Goal: Information Seeking & Learning: Learn about a topic

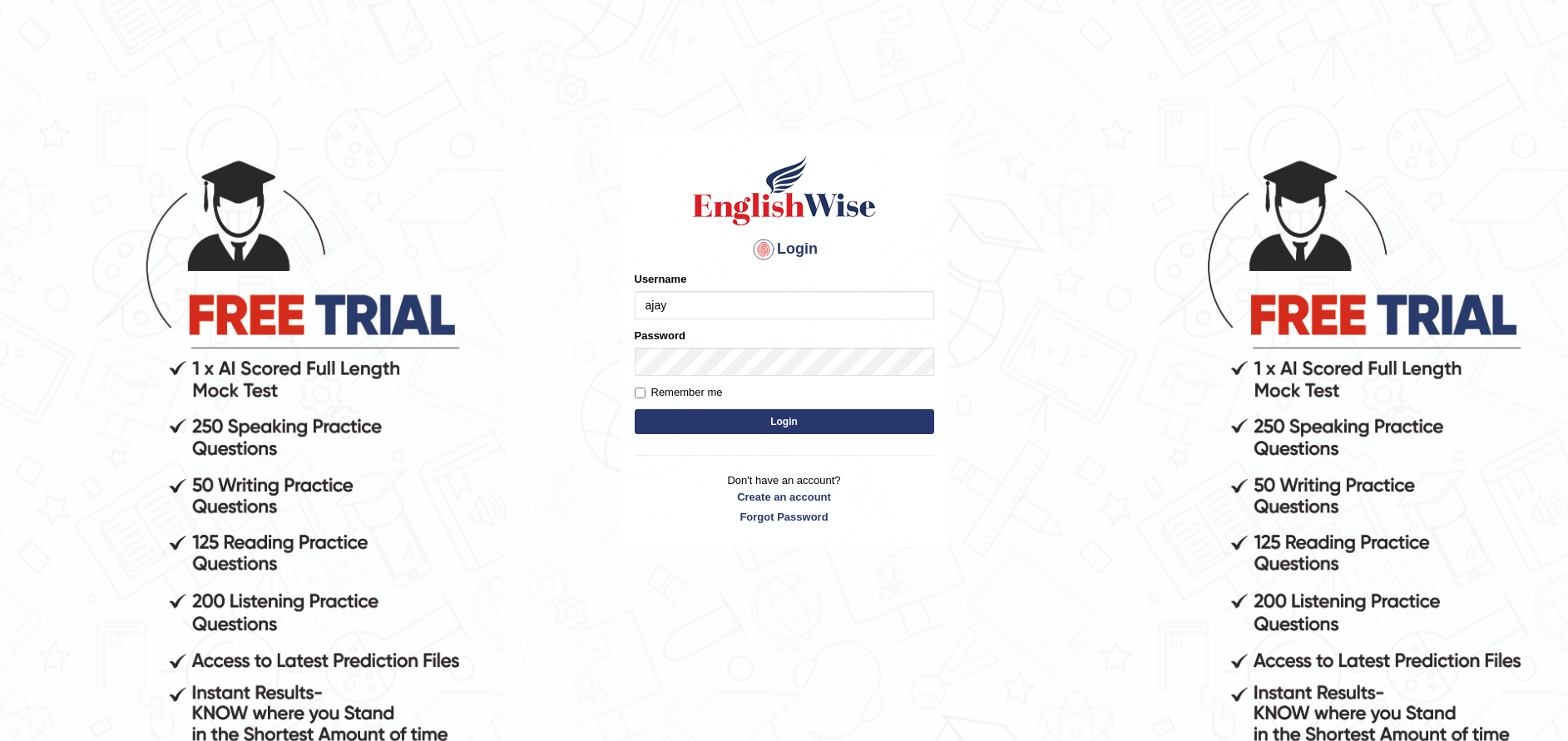
type input "ajaykiransomasi"
click at [761, 387] on div "Remember me" at bounding box center [784, 393] width 300 height 17
click at [635, 410] on button "Login" at bounding box center [784, 422] width 300 height 25
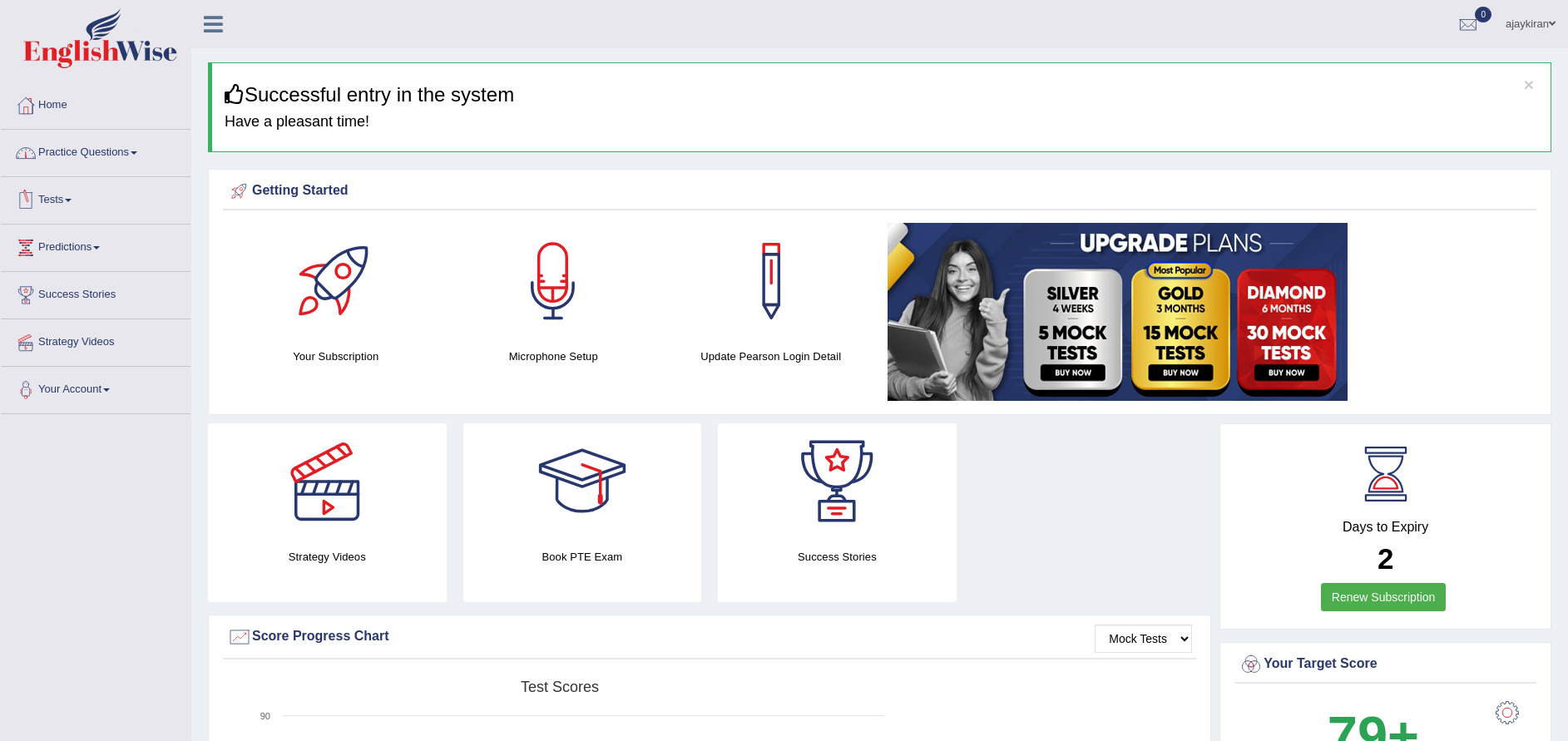
click at [78, 187] on link "Tests" at bounding box center [96, 198] width 190 height 42
click at [86, 266] on link "Take Mock Test" at bounding box center [108, 269] width 155 height 30
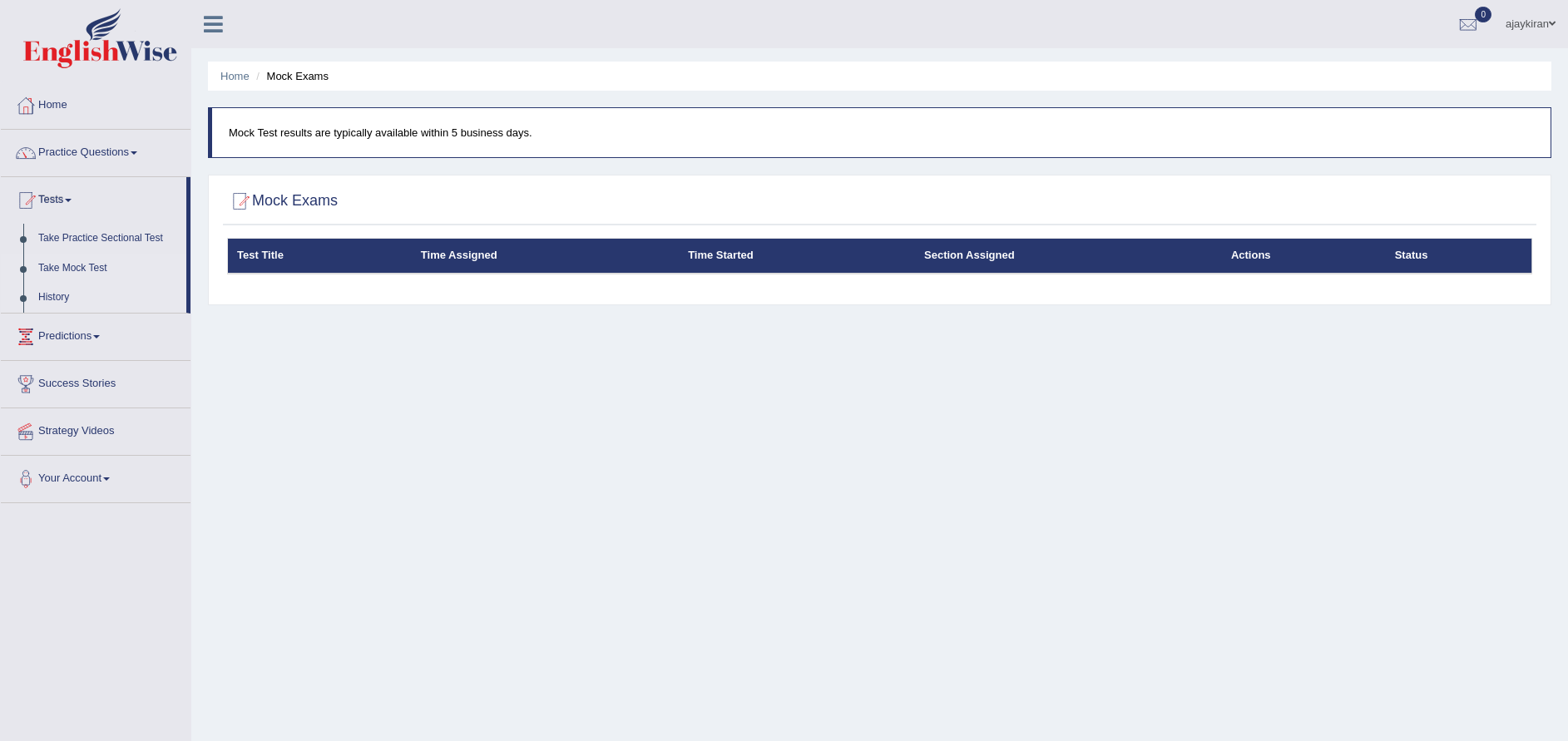
click at [50, 286] on link "History" at bounding box center [108, 298] width 155 height 30
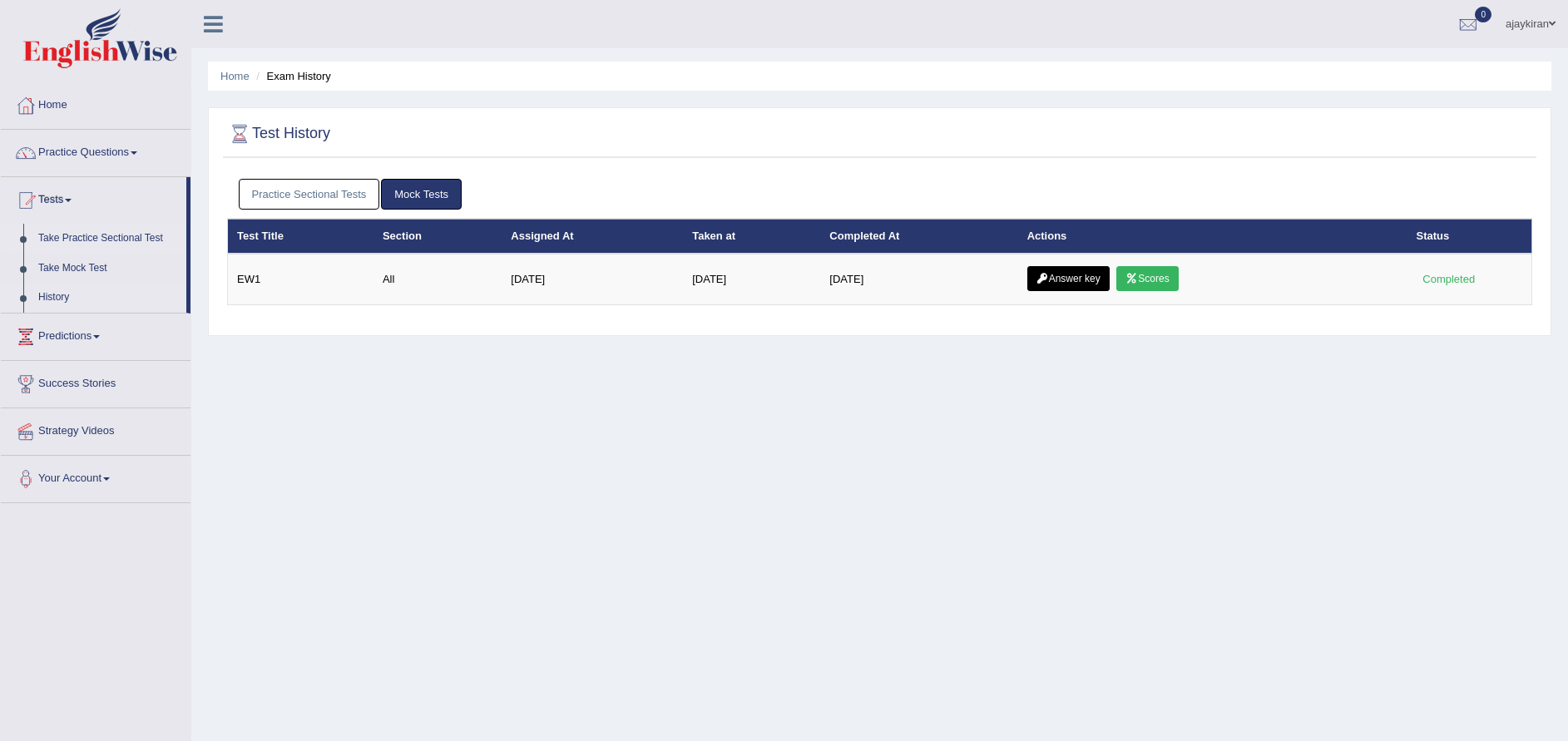
click at [115, 228] on link "Take Practice Sectional Test" at bounding box center [108, 238] width 155 height 30
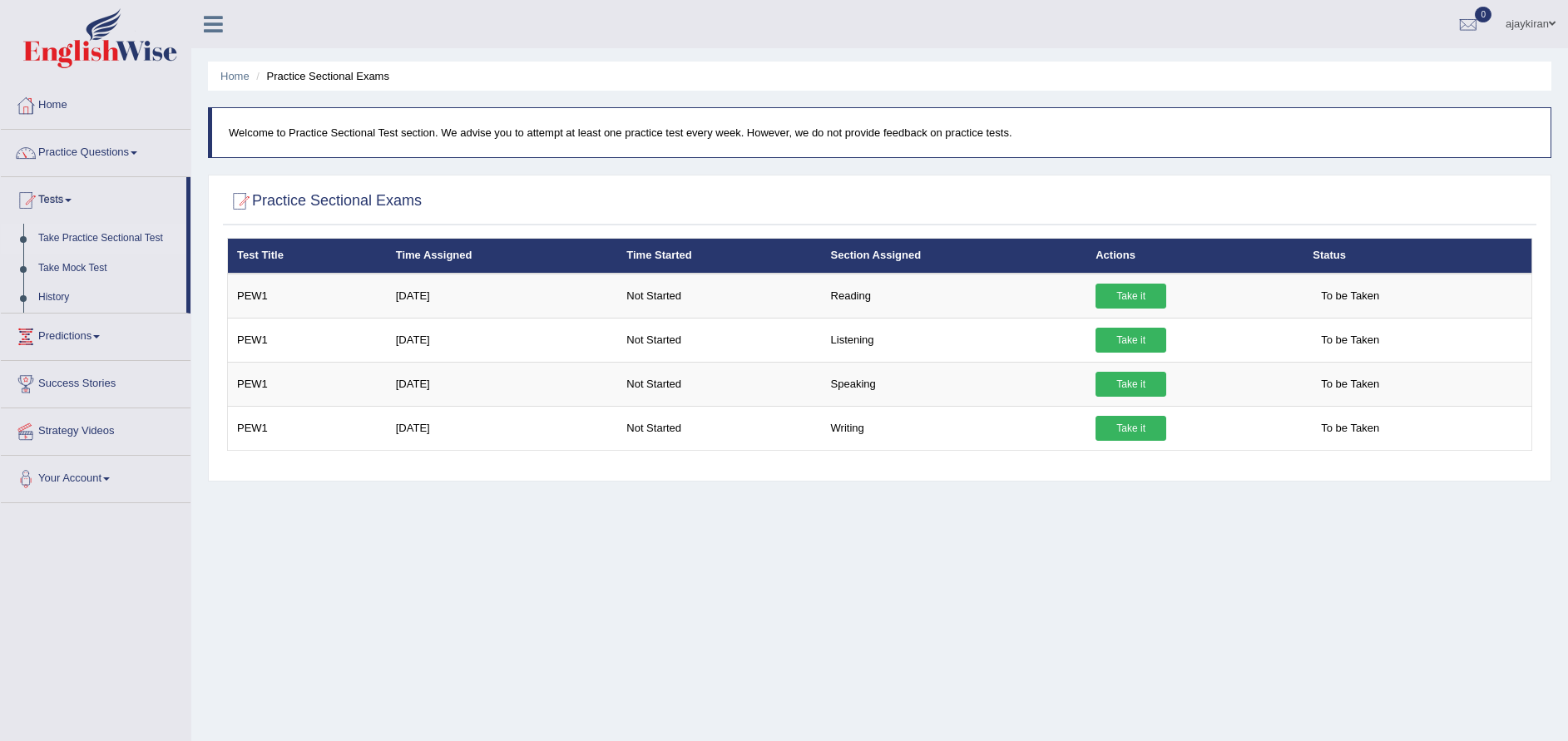
click at [761, 83] on ul "Home Practice Sectional Exams" at bounding box center [880, 75] width 1344 height 29
